Goal: Information Seeking & Learning: Learn about a topic

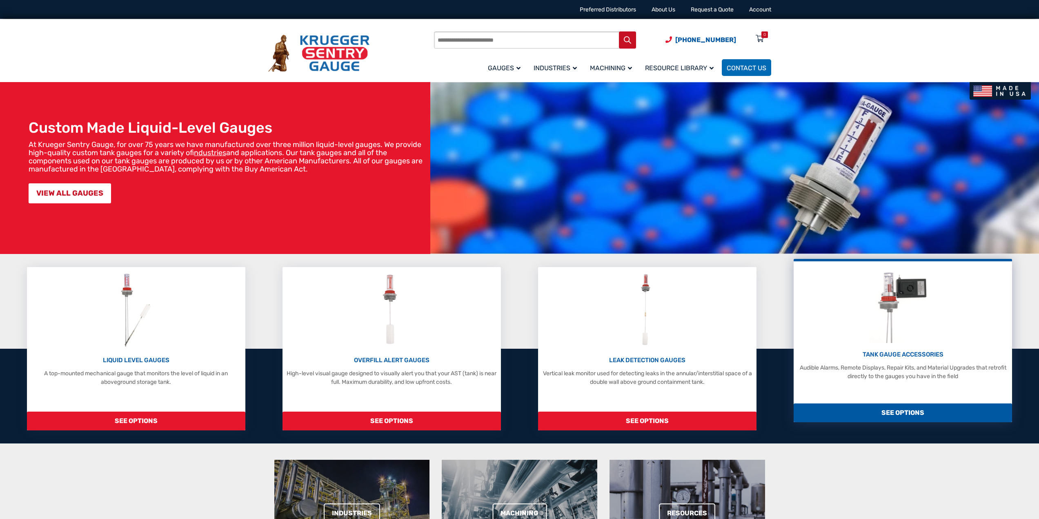
click at [915, 353] on p "TANK GAUGE ACCESSORIES" at bounding box center [903, 354] width 210 height 9
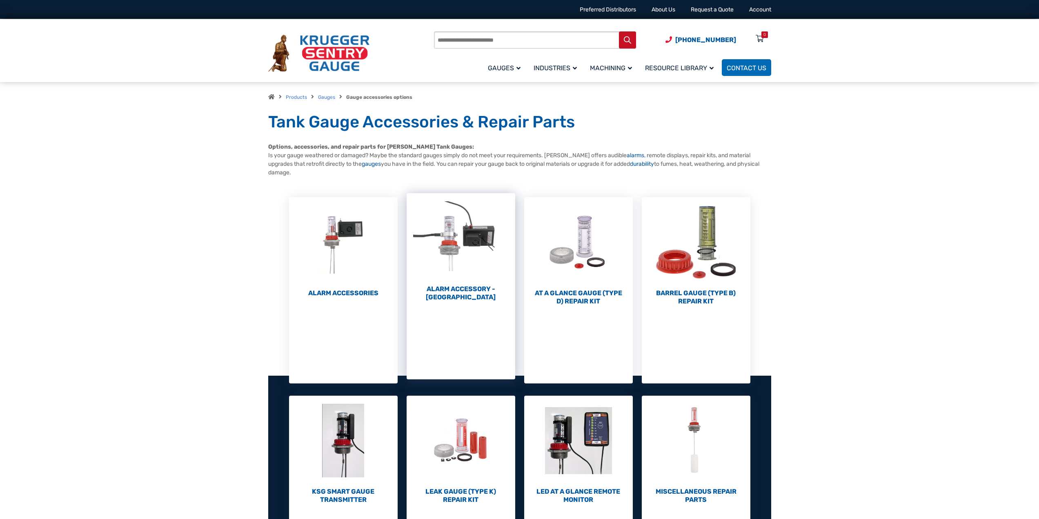
click at [460, 289] on h2 "Alarm Accessory - [GEOGRAPHIC_DATA] (4)" at bounding box center [461, 293] width 109 height 16
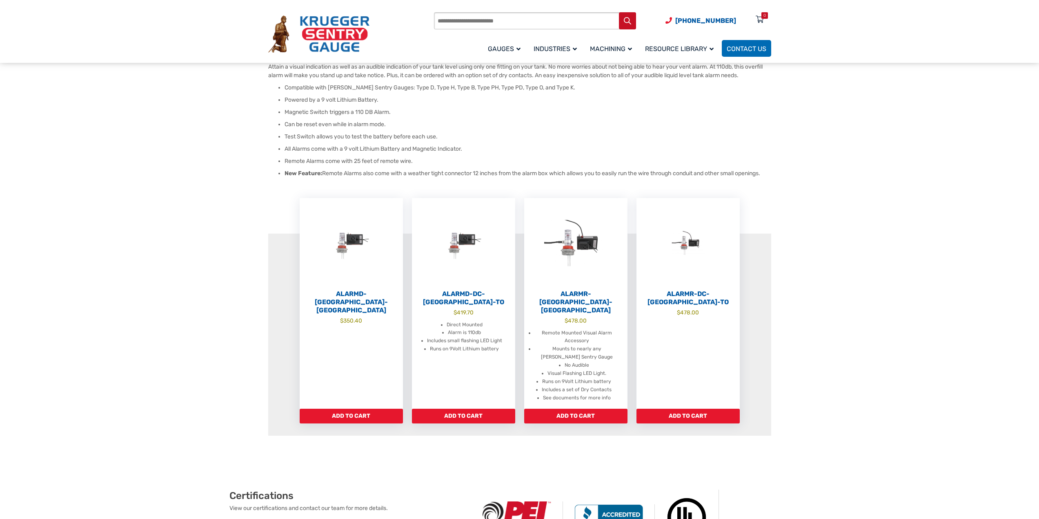
scroll to position [163, 0]
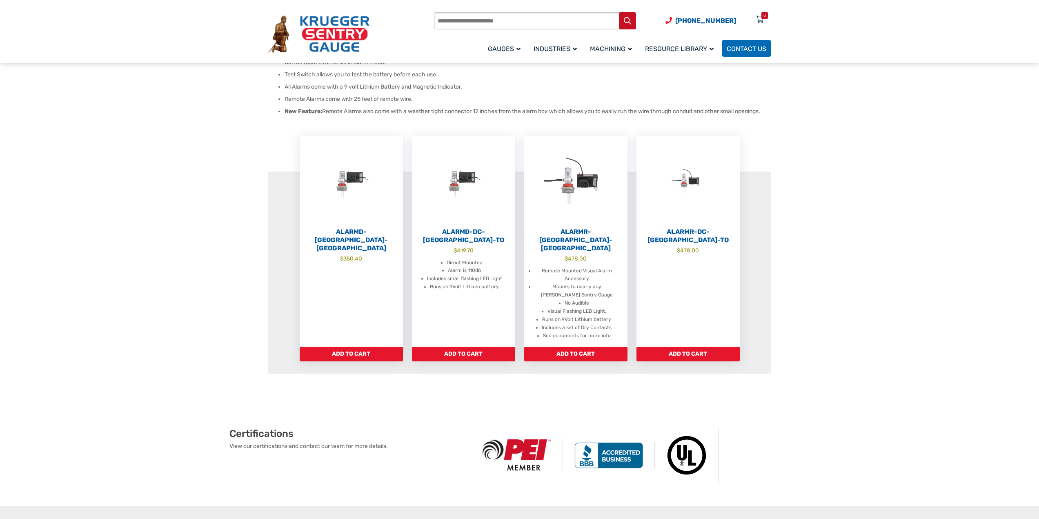
click at [931, 238] on section "Alarm Accessory - [GEOGRAPHIC_DATA] Our new Audible Fill Alarm can be retrofitt…" at bounding box center [519, 177] width 1039 height 456
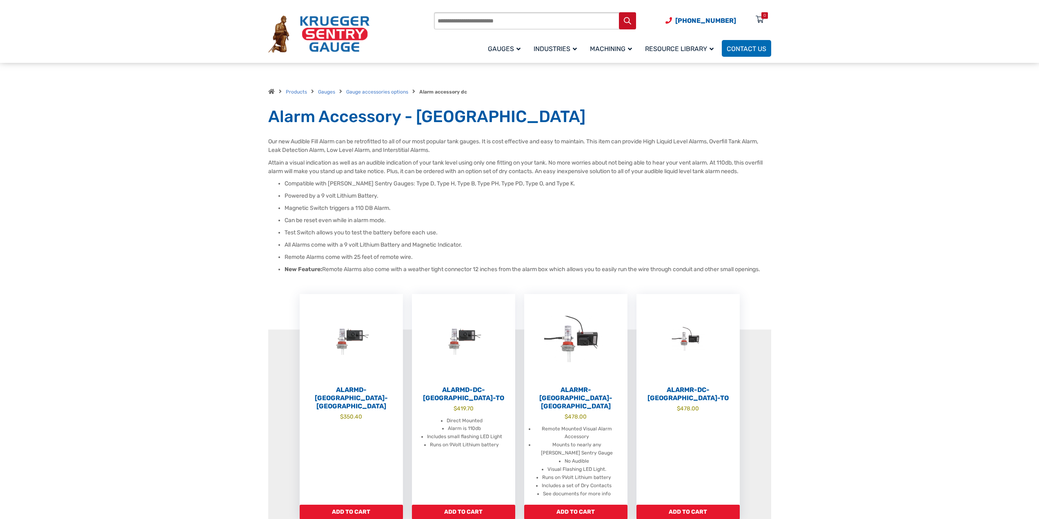
scroll to position [0, 0]
